Goal: Task Accomplishment & Management: Use online tool/utility

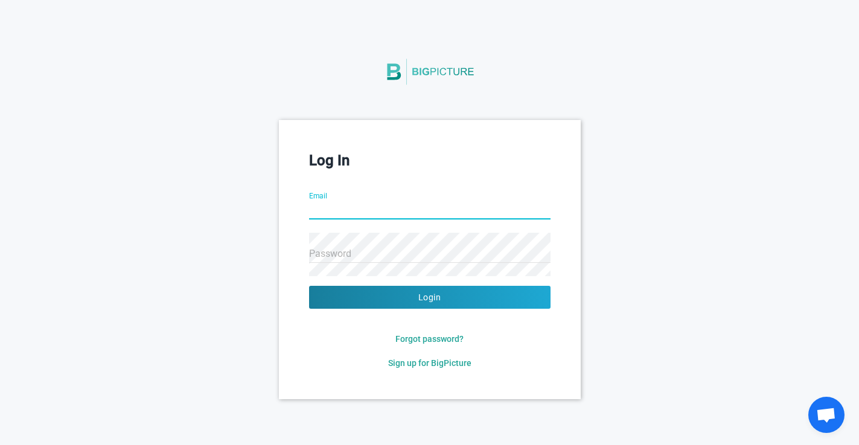
click at [347, 211] on input "Email" at bounding box center [429, 210] width 241 height 43
click at [357, 205] on input "Email" at bounding box center [429, 210] width 241 height 43
paste input "[PERSON_NAME][EMAIL_ADDRESS][DOMAIN_NAME]"
type input "[PERSON_NAME][EMAIL_ADDRESS][DOMAIN_NAME]"
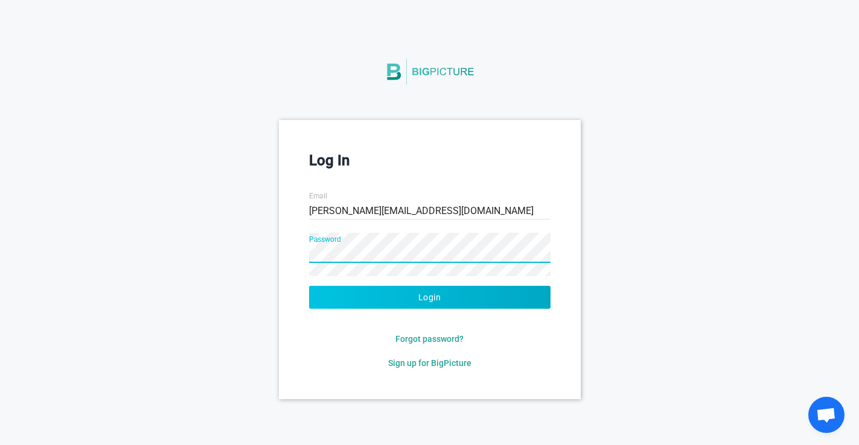
click at [405, 293] on button "Login" at bounding box center [429, 297] width 241 height 23
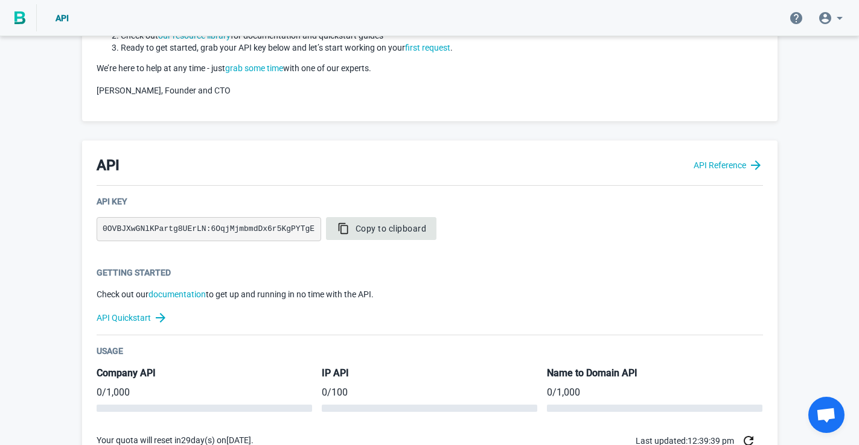
scroll to position [158, 0]
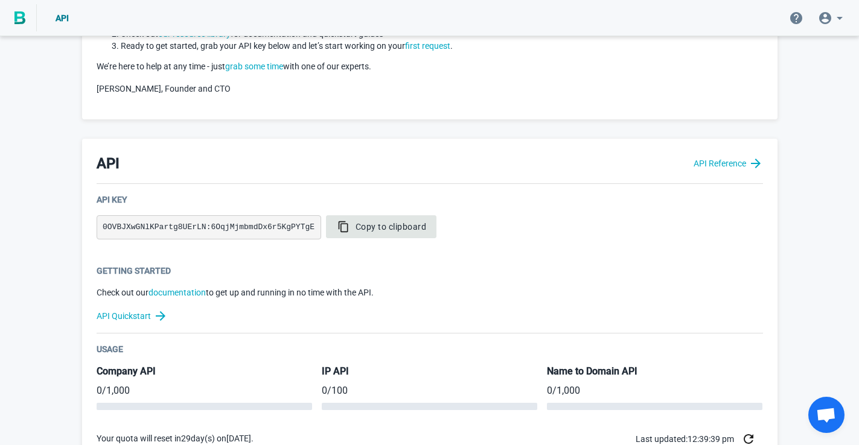
click at [372, 227] on span "Copy to clipboard" at bounding box center [381, 227] width 90 height 12
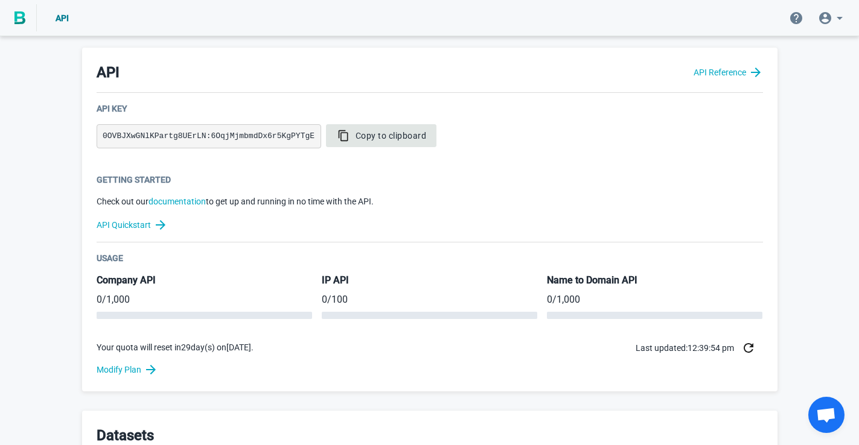
scroll to position [243, 0]
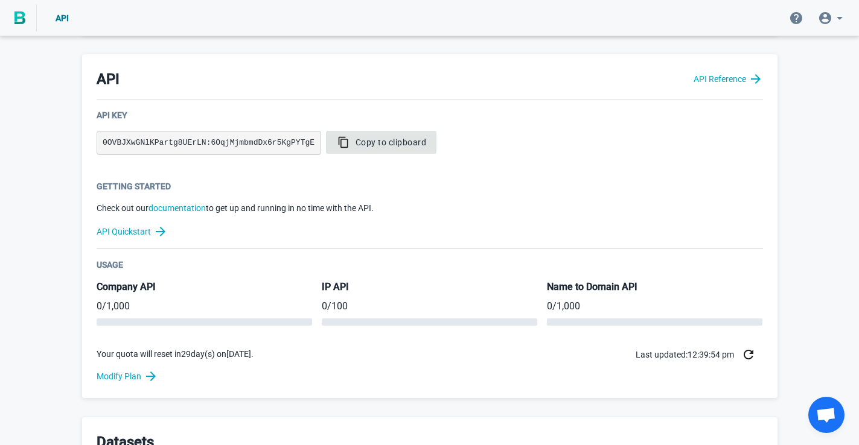
click at [421, 142] on span "Copy to clipboard" at bounding box center [381, 142] width 90 height 12
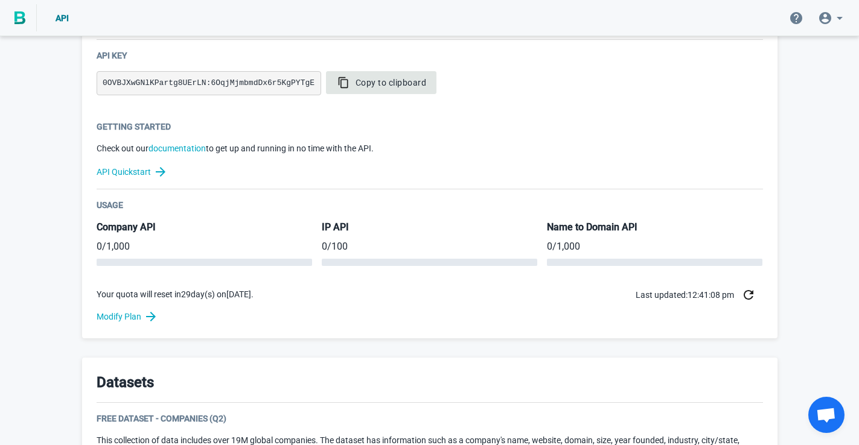
scroll to position [372, 0]
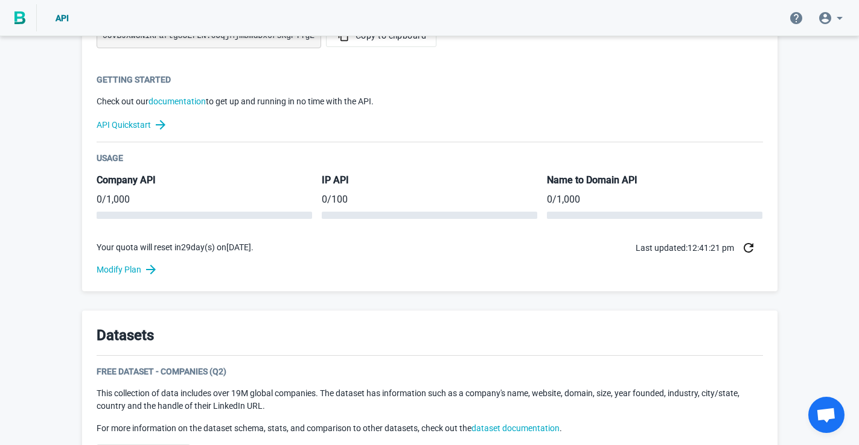
scroll to position [349, 0]
click at [162, 126] on icon at bounding box center [161, 125] width 10 height 10
